Goal: Check status: Check status

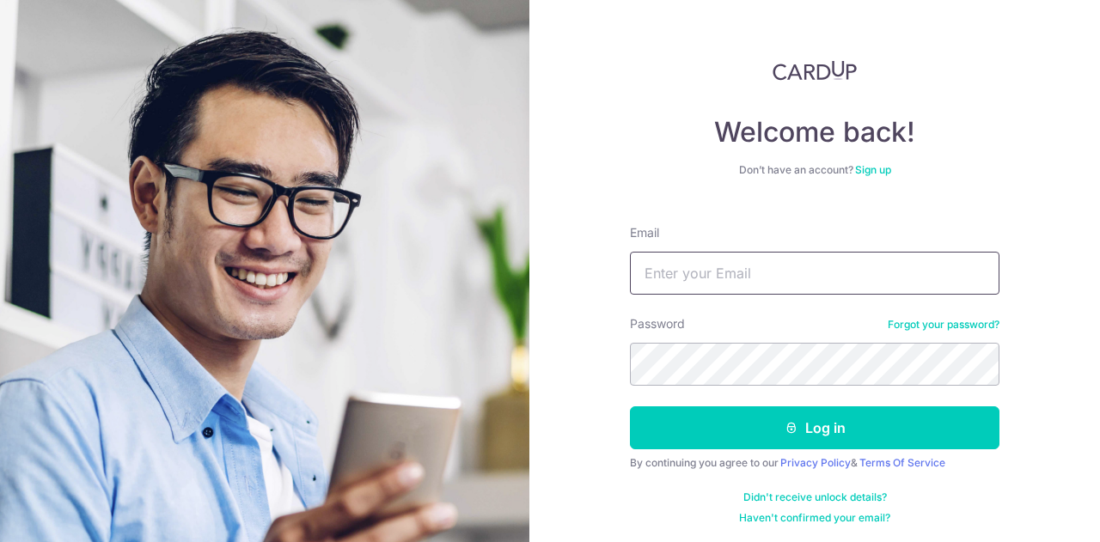
click at [659, 283] on input "Email" at bounding box center [815, 273] width 370 height 43
type input "[EMAIL_ADDRESS][PERSON_NAME][DOMAIN_NAME]"
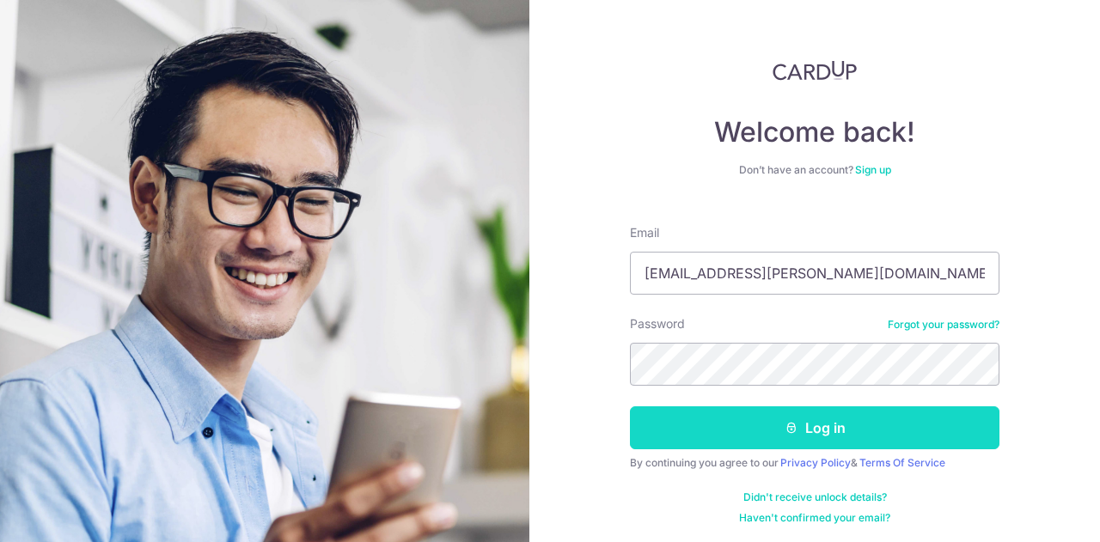
click at [882, 429] on button "Log in" at bounding box center [815, 428] width 370 height 43
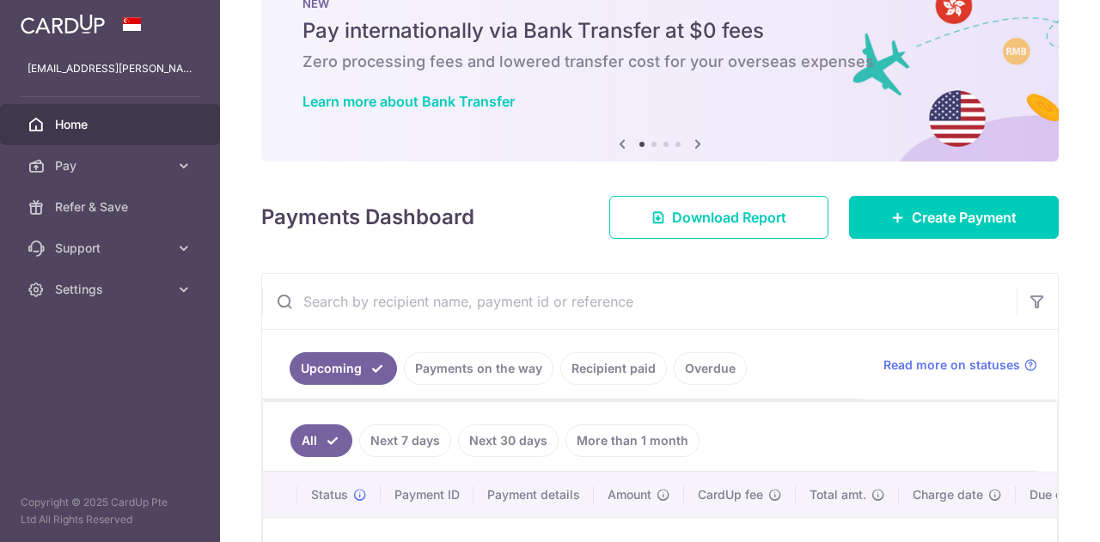
scroll to position [86, 0]
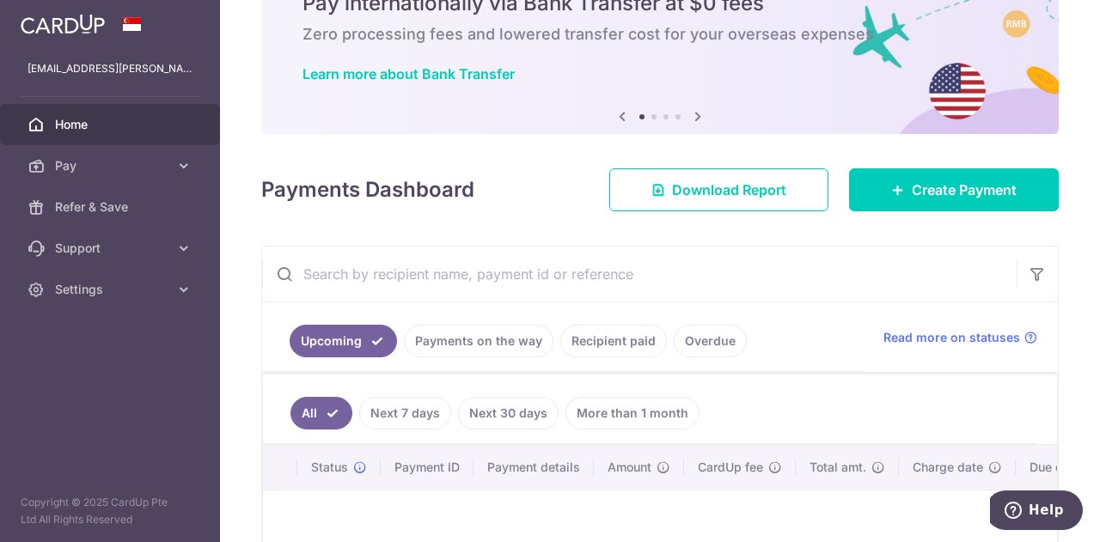
click at [464, 341] on link "Payments on the way" at bounding box center [479, 341] width 150 height 33
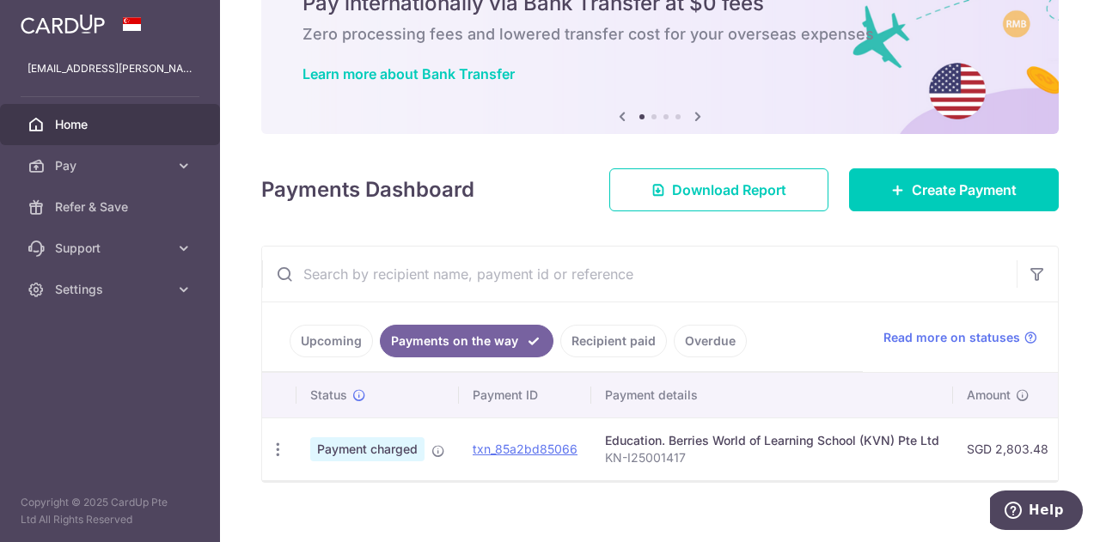
click at [609, 350] on link "Recipient paid" at bounding box center [613, 341] width 107 height 33
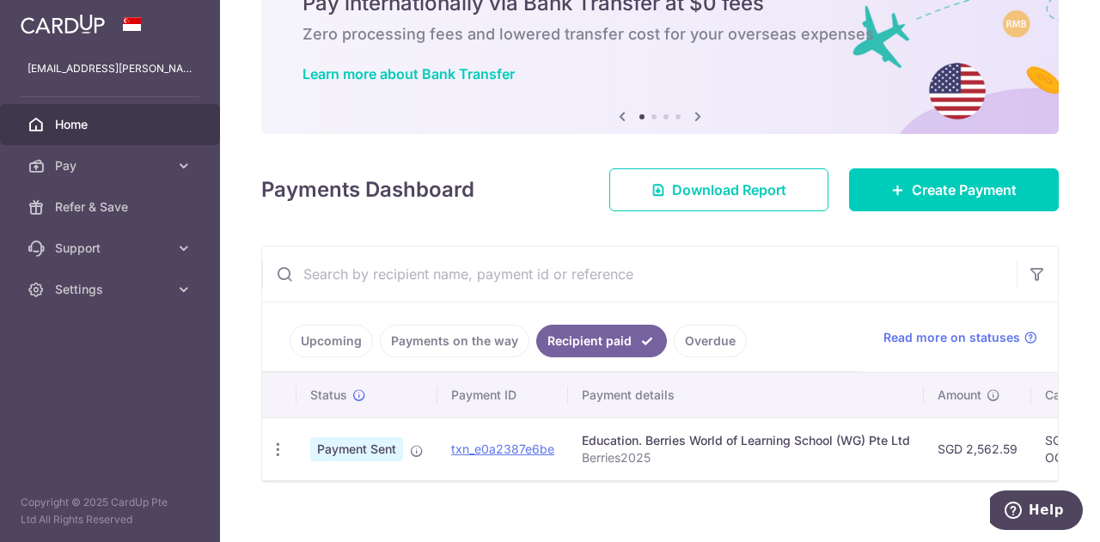
click at [468, 338] on link "Payments on the way" at bounding box center [455, 341] width 150 height 33
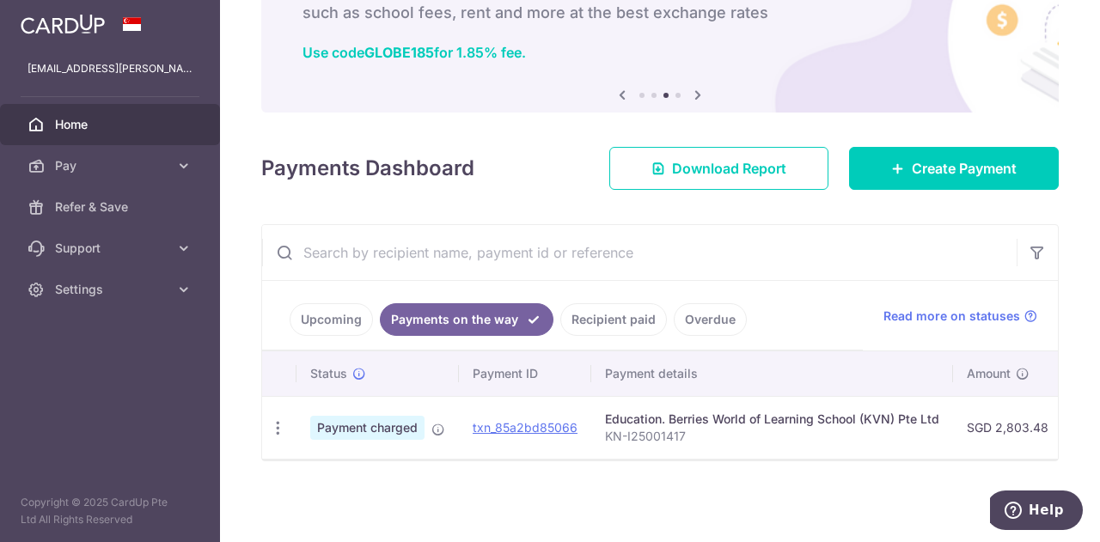
scroll to position [0, 0]
